Goal: Task Accomplishment & Management: Complete application form

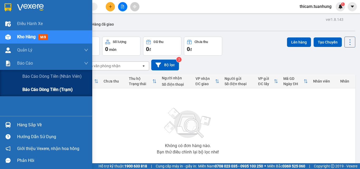
click at [28, 90] on span "Báo cáo dòng tiền (trạm)" at bounding box center [47, 89] width 50 height 7
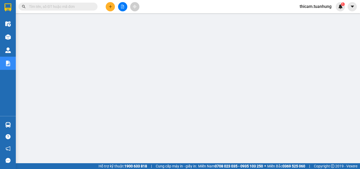
scroll to position [26, 0]
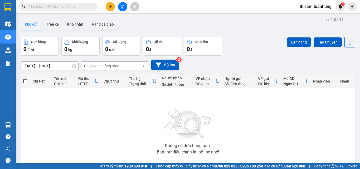
click at [112, 6] on button at bounding box center [110, 6] width 9 height 9
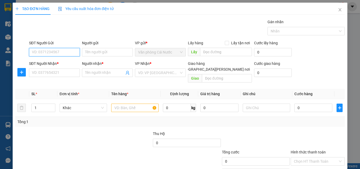
click at [74, 53] on input "SĐT Người Gửi" at bounding box center [54, 52] width 51 height 8
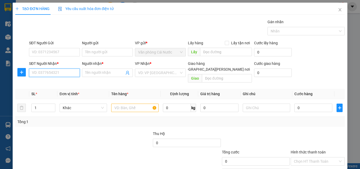
click at [67, 72] on input "SĐT Người Nhận *" at bounding box center [54, 72] width 51 height 8
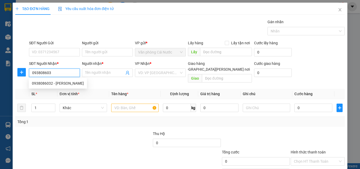
type input "0938086032"
click at [57, 82] on div "0938086032 - [PERSON_NAME]" at bounding box center [58, 83] width 52 height 6
type input "TRUNG"
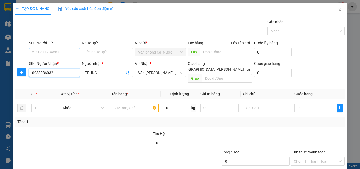
type input "0938086032"
click at [71, 52] on input "SĐT Người Gửi" at bounding box center [54, 52] width 51 height 8
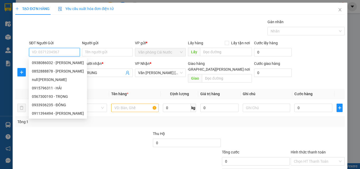
click at [71, 52] on input "SĐT Người Gửi" at bounding box center [54, 52] width 51 height 8
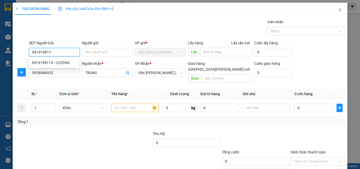
type input "0919198119"
click at [63, 64] on div "0919198119 - CƯỜNG" at bounding box center [54, 63] width 44 height 6
type input "CƯỜNG"
type input "0919198119"
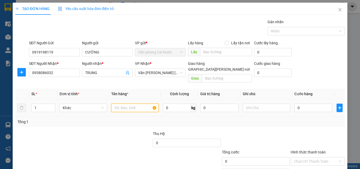
click at [141, 103] on input "text" at bounding box center [134, 107] width 47 height 8
type input "1 THÙNG"
click at [317, 103] on input "0" at bounding box center [313, 107] width 38 height 8
type input "4"
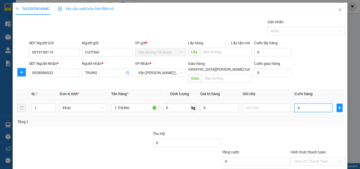
type input "4"
type input "40"
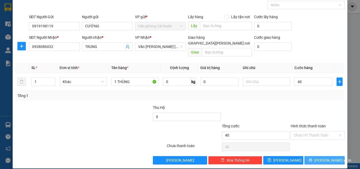
type input "40.000"
click at [309, 156] on button "[PERSON_NAME] và In" at bounding box center [324, 160] width 40 height 8
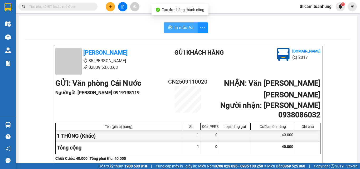
click at [182, 30] on span "In mẫu A5" at bounding box center [183, 27] width 19 height 7
